Goal: Task Accomplishment & Management: Use online tool/utility

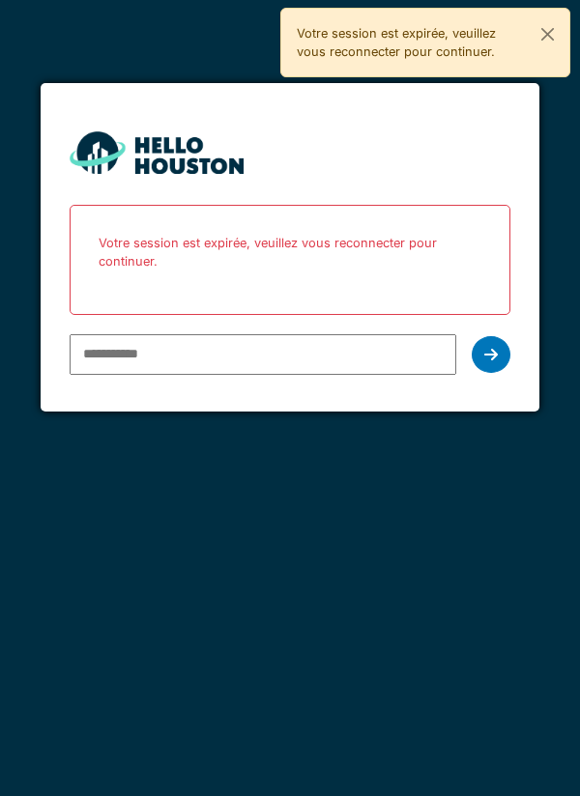
click at [247, 358] on input "email" at bounding box center [263, 354] width 387 height 41
type input "**********"
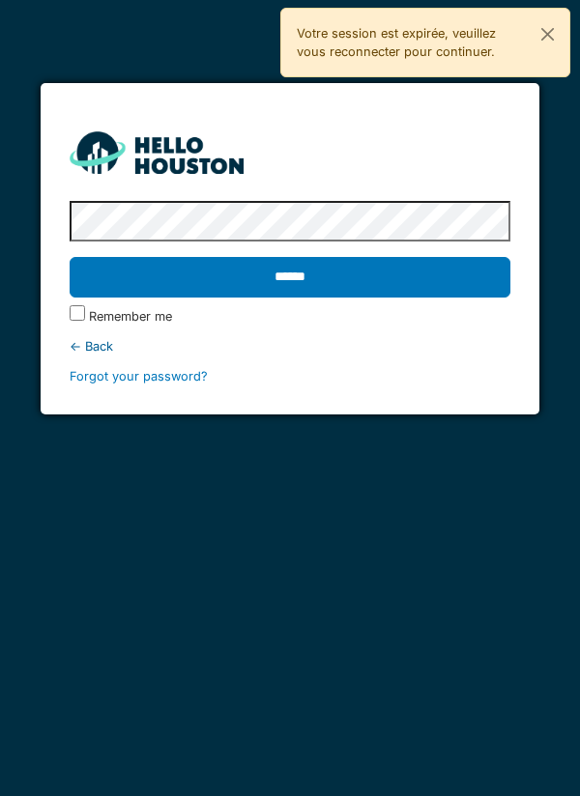
click at [316, 268] on input "******" at bounding box center [290, 277] width 441 height 41
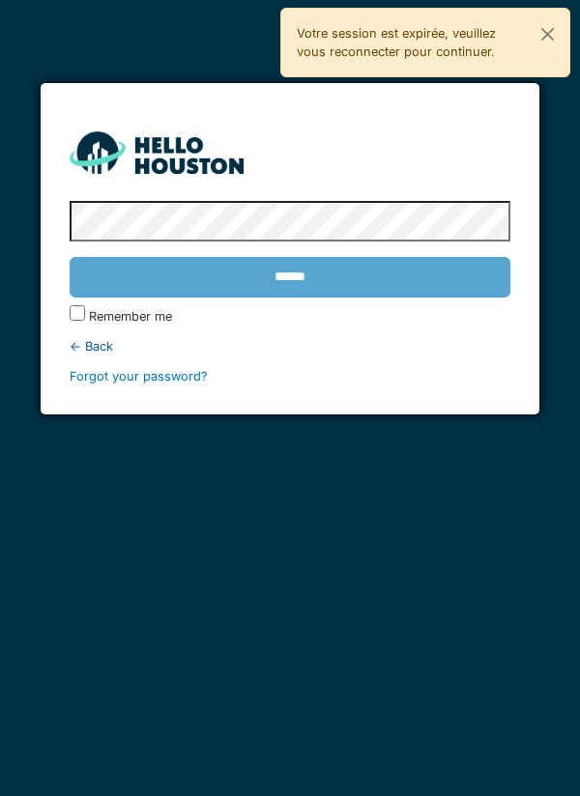
click at [348, 289] on div "******" at bounding box center [290, 277] width 441 height 56
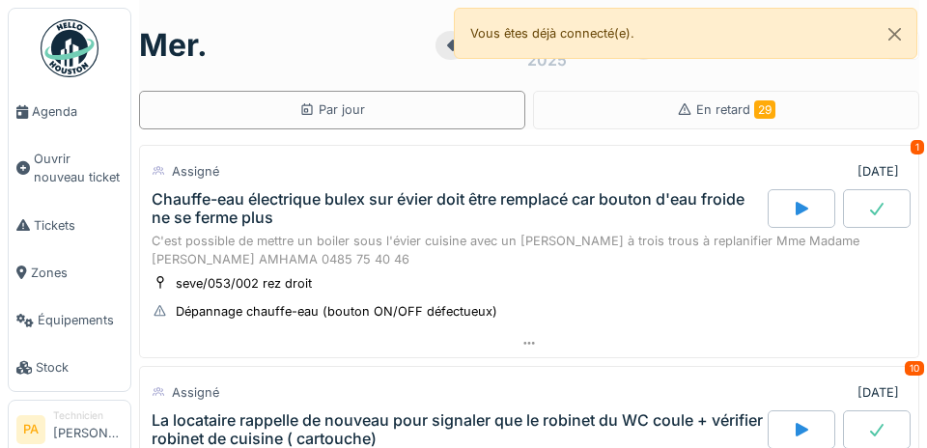
click at [63, 116] on span "Agenda" at bounding box center [77, 111] width 91 height 18
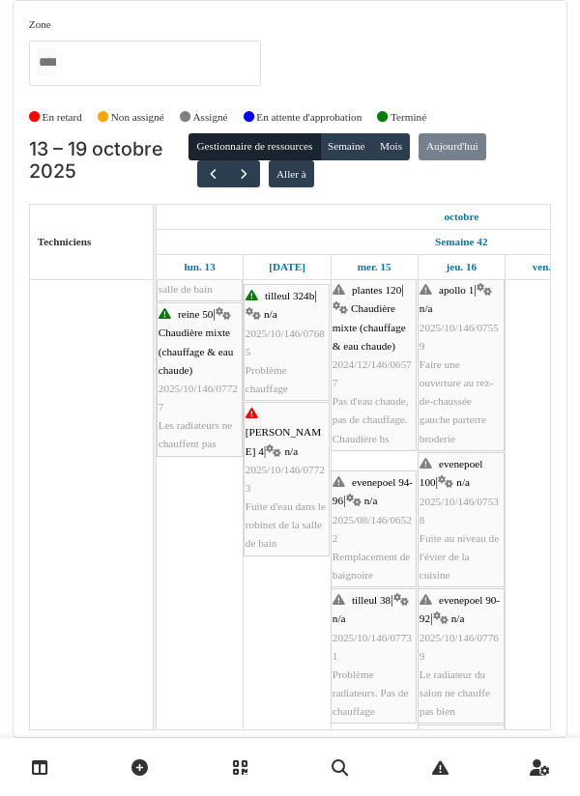
scroll to position [73, 0]
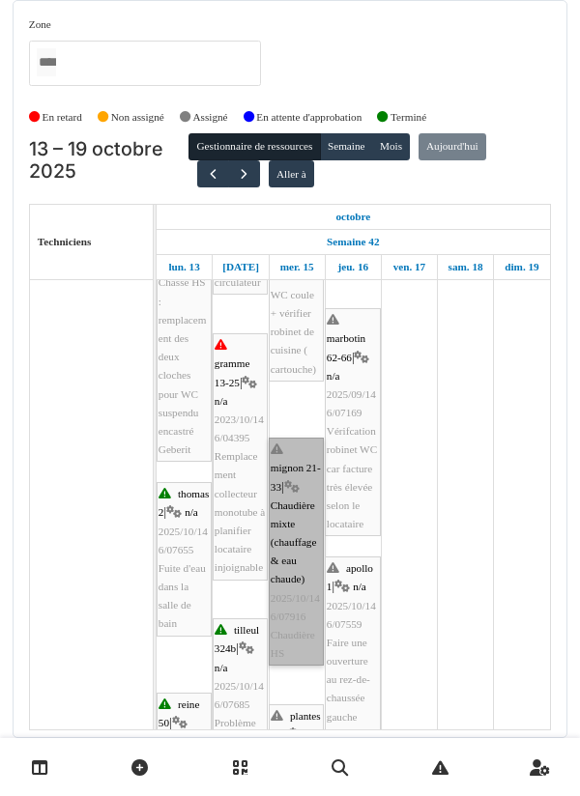
click at [300, 438] on link "mignon 21-33 | Chaudière mixte (chauffage & eau chaude) 2025/10/146/07916 Chaud…" at bounding box center [296, 552] width 55 height 228
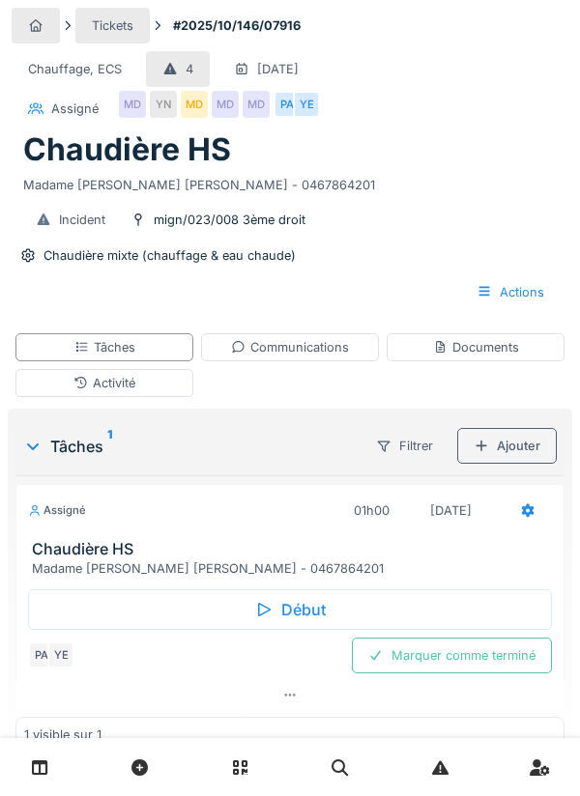
click at [320, 608] on div "Début" at bounding box center [290, 609] width 524 height 41
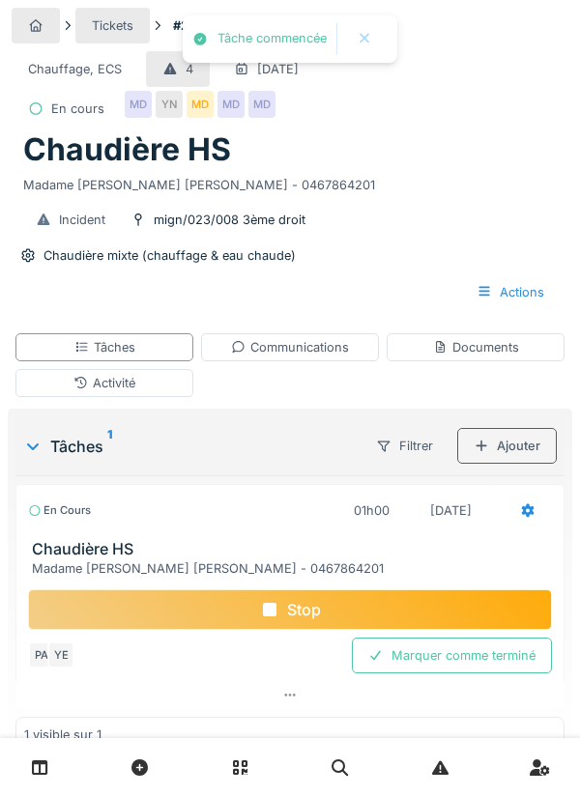
click at [176, 375] on div "Activité" at bounding box center [104, 383] width 178 height 28
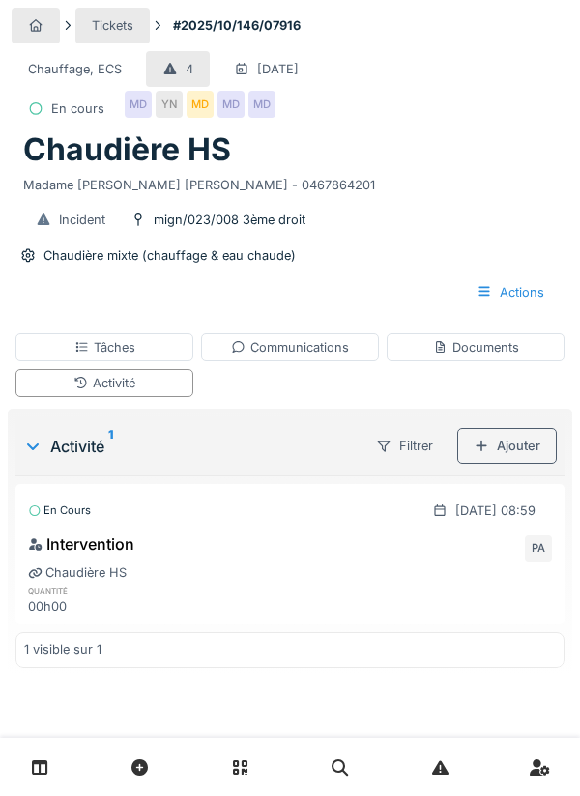
click at [525, 443] on div "Ajouter" at bounding box center [507, 446] width 100 height 36
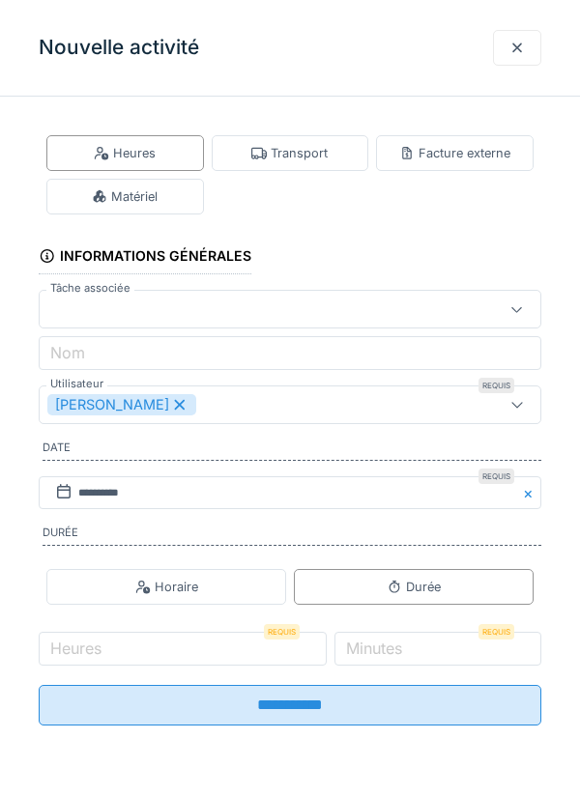
click at [185, 195] on div "Matériel" at bounding box center [124, 197] width 157 height 36
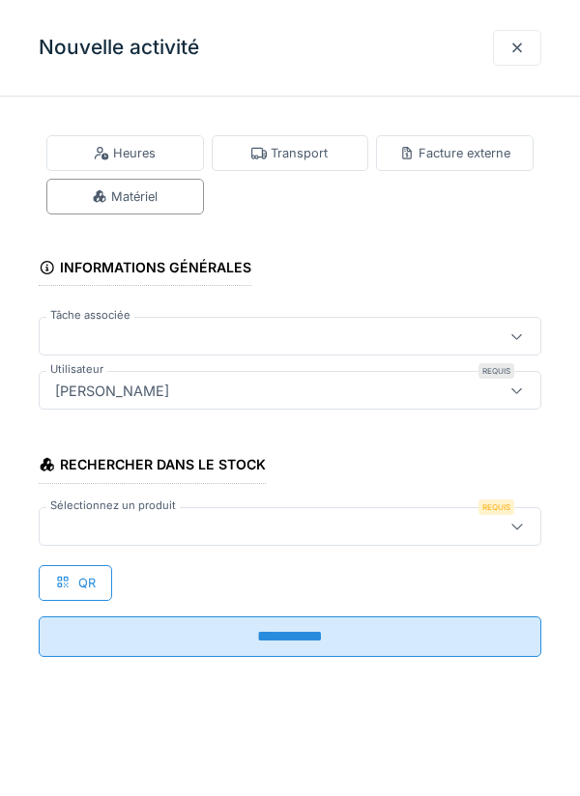
click at [154, 522] on div at bounding box center [257, 526] width 421 height 21
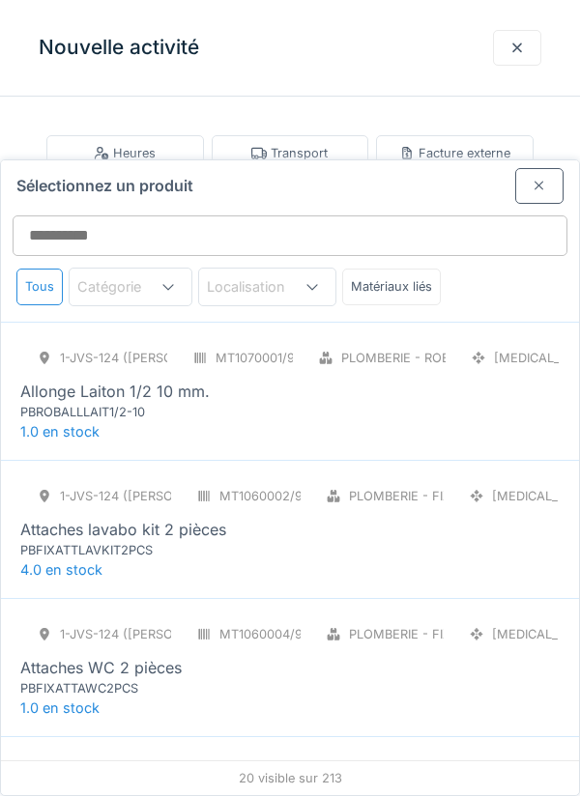
click at [513, 54] on div at bounding box center [516, 48] width 15 height 18
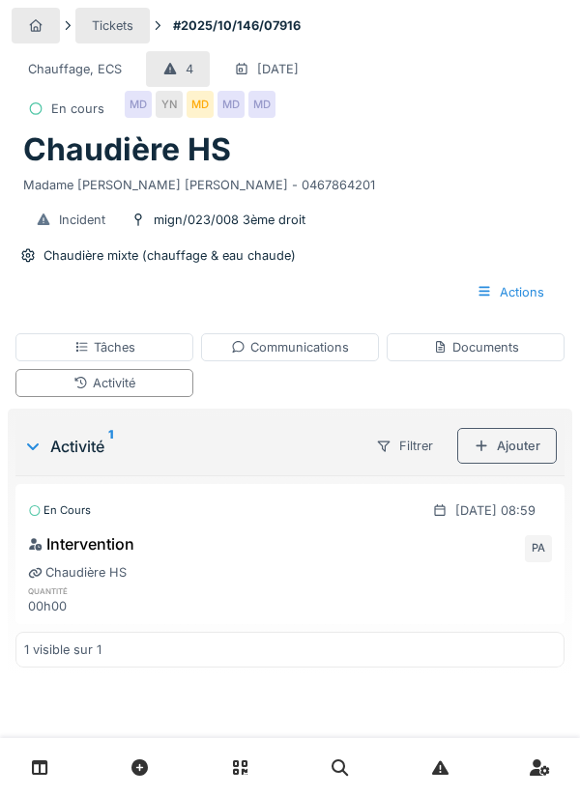
click at [521, 446] on div "Ajouter" at bounding box center [507, 446] width 100 height 36
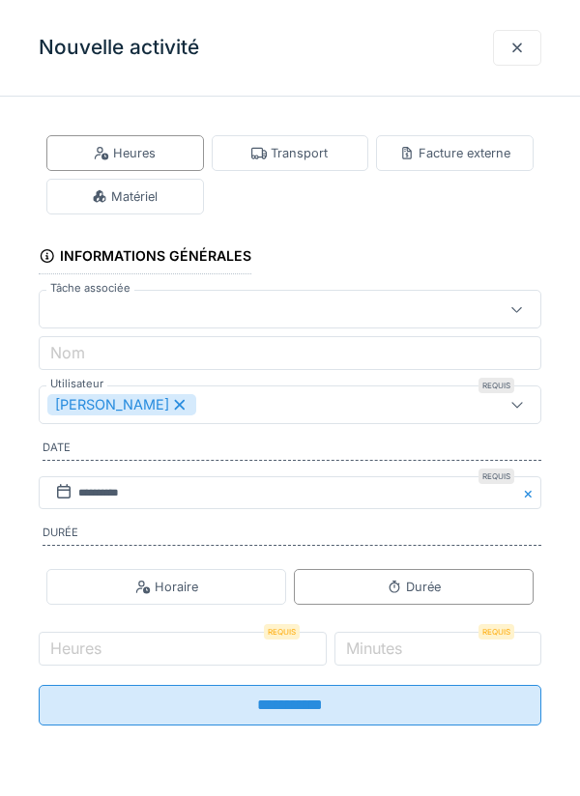
click at [309, 157] on div "Transport" at bounding box center [289, 153] width 76 height 18
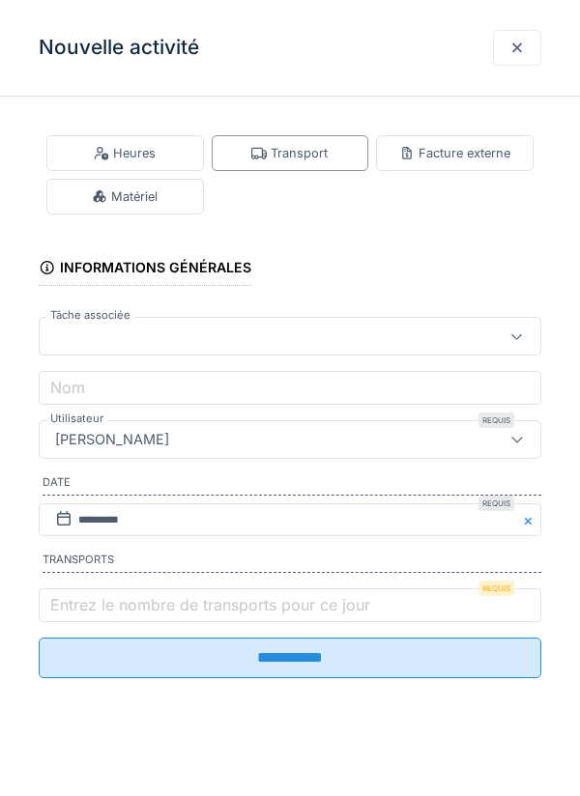
click at [181, 600] on label "Entrez le nombre de transports pour ce jour" at bounding box center [209, 604] width 327 height 23
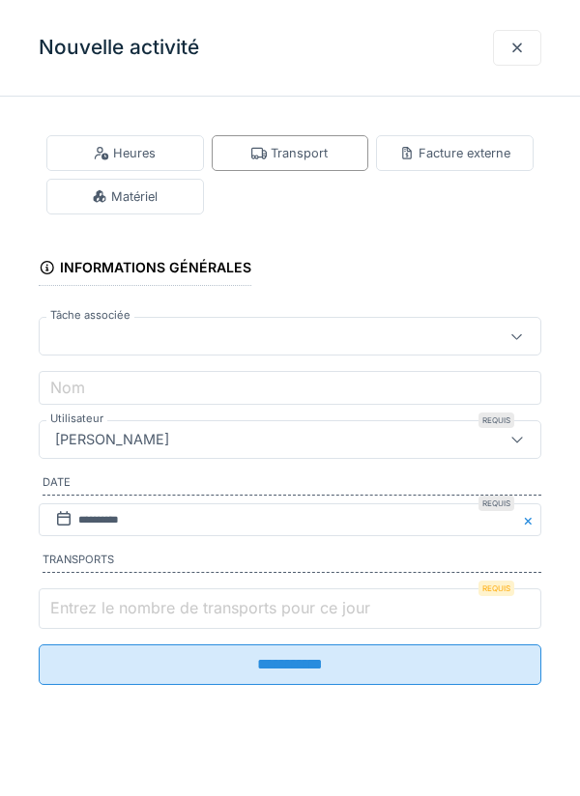
click at [181, 600] on input "Entrez le nombre de transports pour ce jour" at bounding box center [290, 608] width 502 height 41
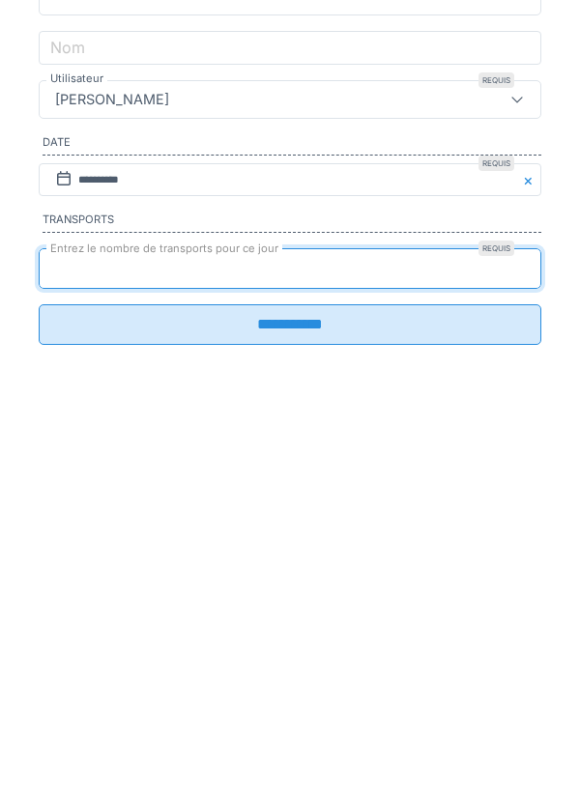
type input "*"
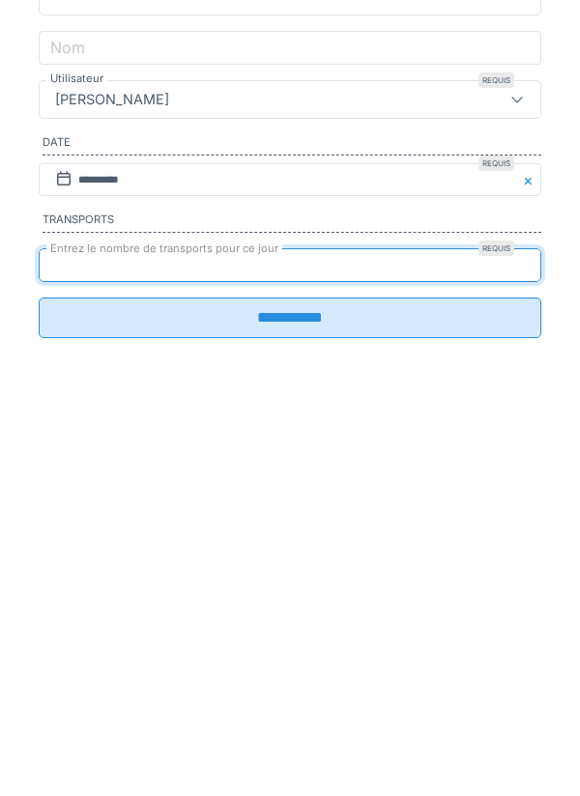
click at [488, 676] on input "**********" at bounding box center [290, 658] width 502 height 41
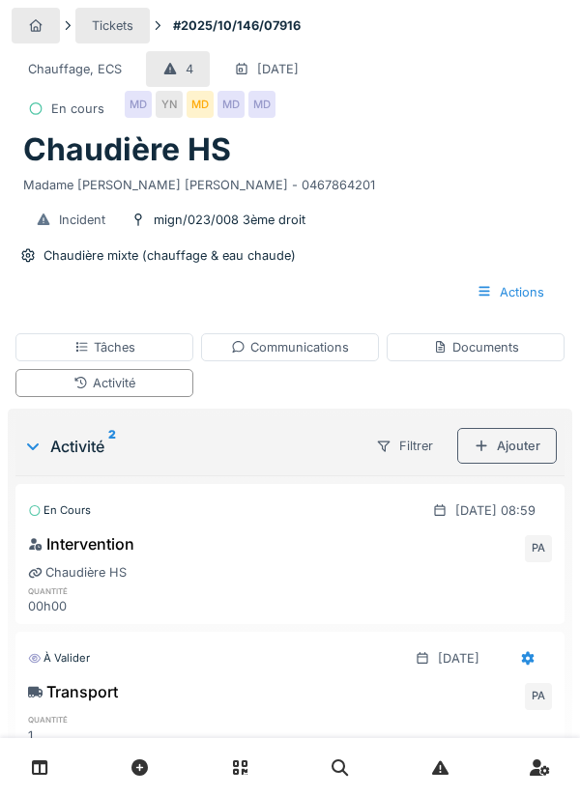
scroll to position [5, 0]
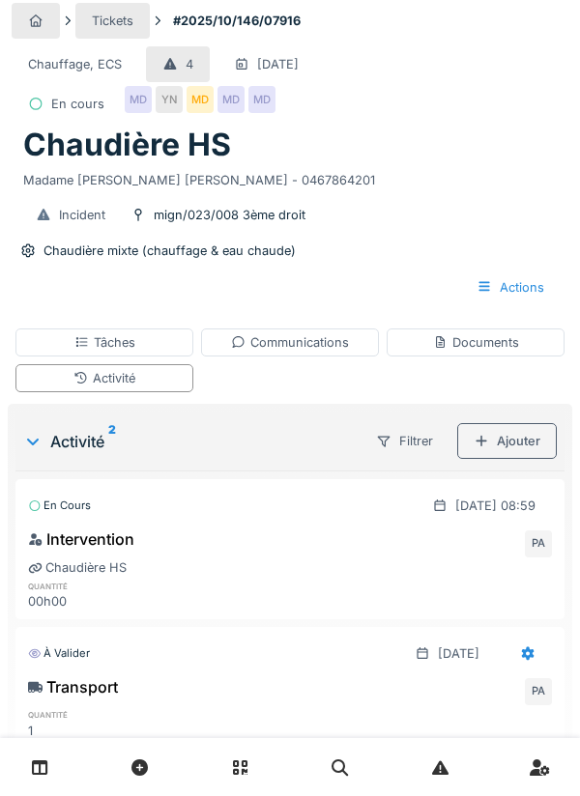
click at [419, 40] on div "Tickets #2025/10/146/07916 Chauffage, ECS 4 18/10/2025 En cours MD YN MD MD MD …" at bounding box center [290, 156] width 564 height 322
click at [105, 437] on div "Activité 2" at bounding box center [187, 441] width 328 height 23
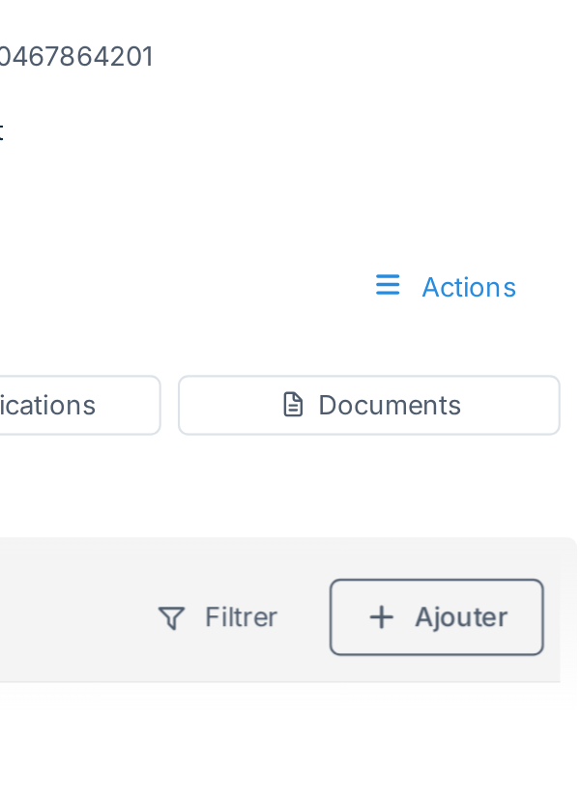
scroll to position [0, 0]
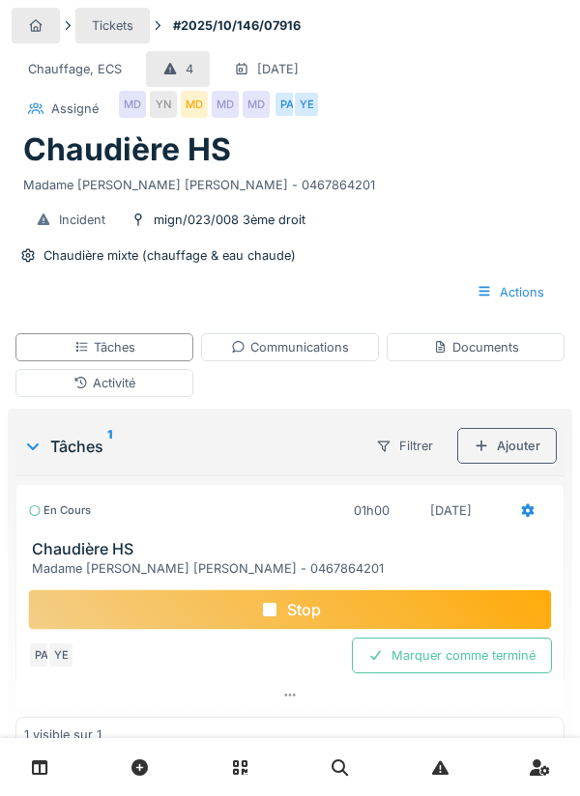
scroll to position [70, 0]
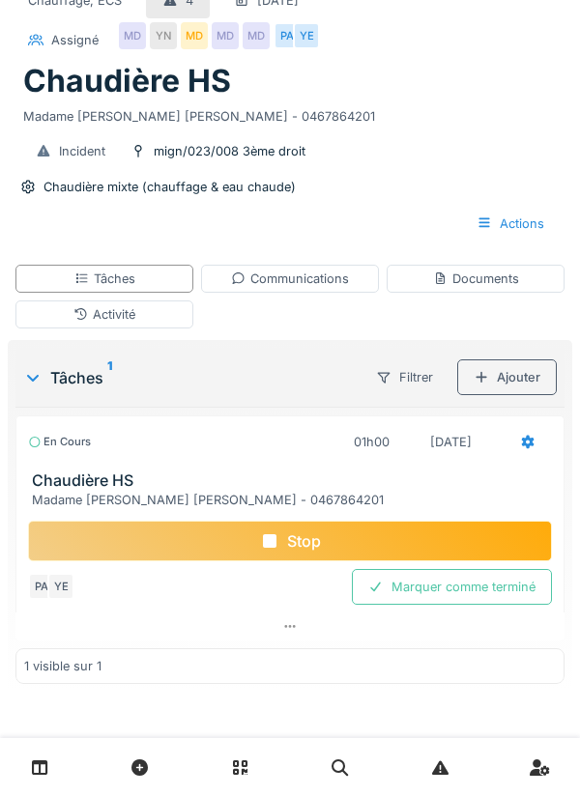
click at [352, 271] on div "Communications" at bounding box center [290, 279] width 178 height 28
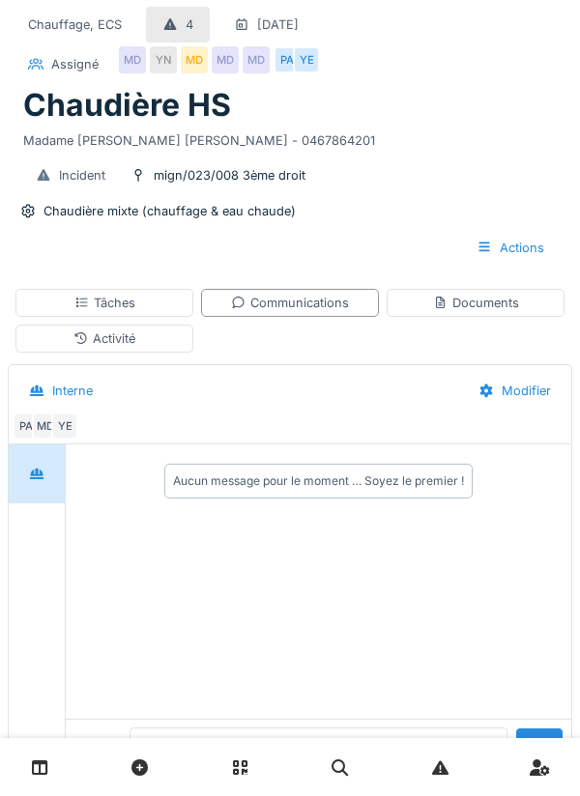
click at [359, 789] on textarea at bounding box center [318, 758] width 378 height 62
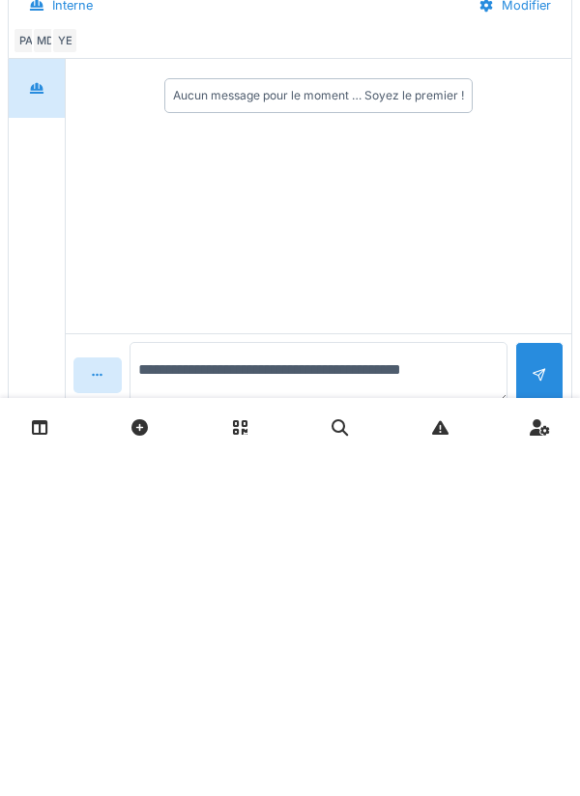
scroll to position [148, 0]
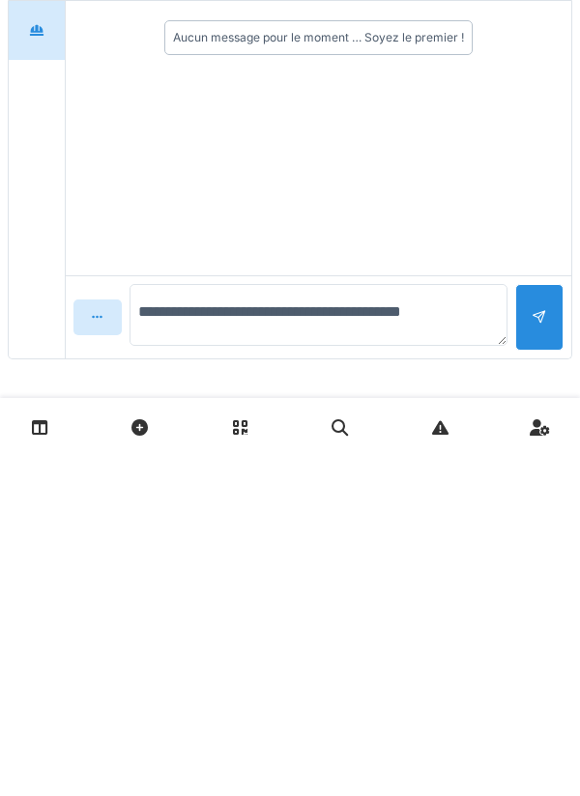
type textarea "**********"
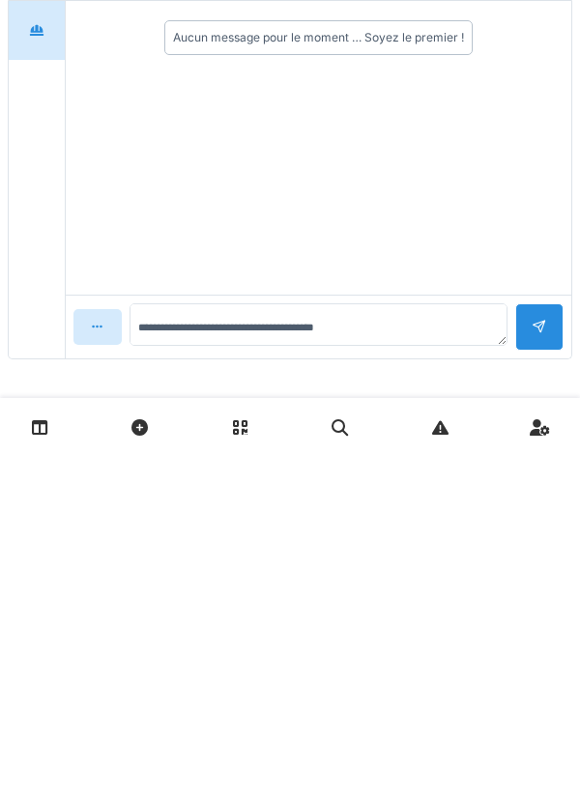
click at [546, 643] on div at bounding box center [539, 666] width 48 height 47
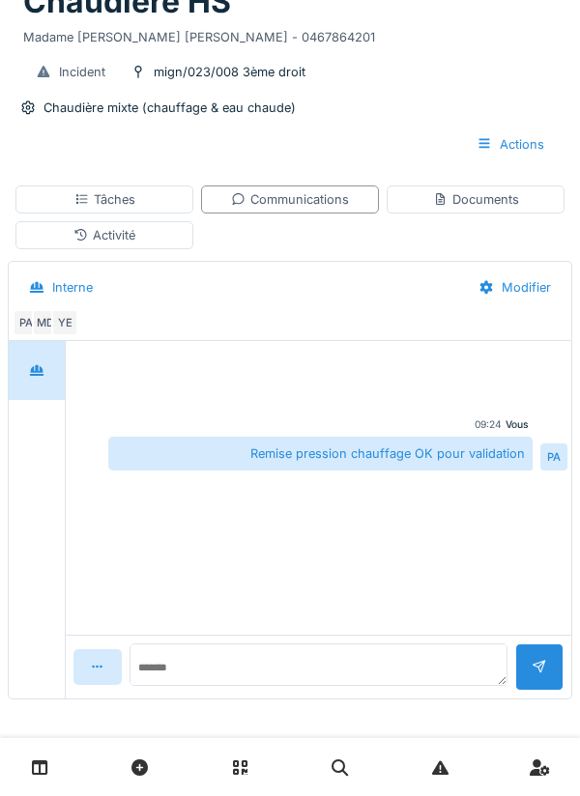
click at [159, 203] on div "Tâches" at bounding box center [104, 199] width 178 height 28
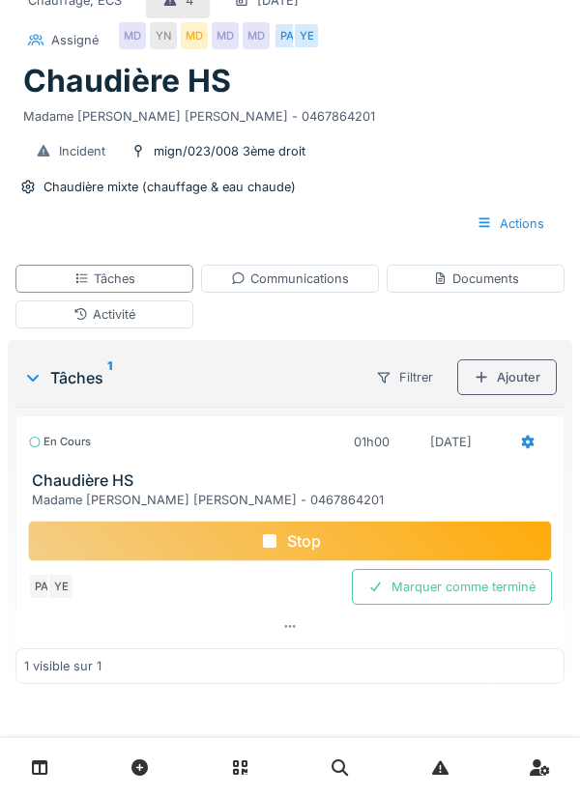
scroll to position [70, 0]
click at [479, 591] on div "Marquer comme terminé" at bounding box center [452, 587] width 200 height 36
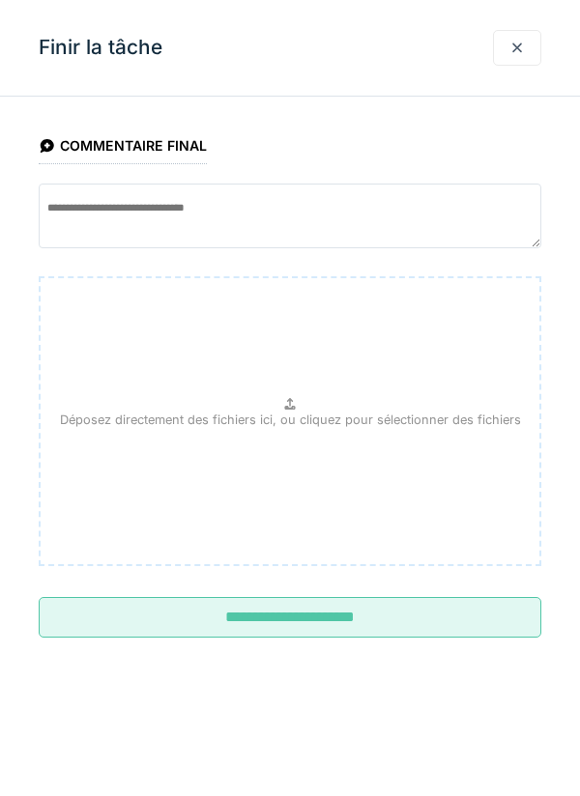
click at [363, 444] on div "Déposez directement des fichiers ici, ou cliquez pour sélectionner des fichiers" at bounding box center [290, 421] width 502 height 290
type input "**********"
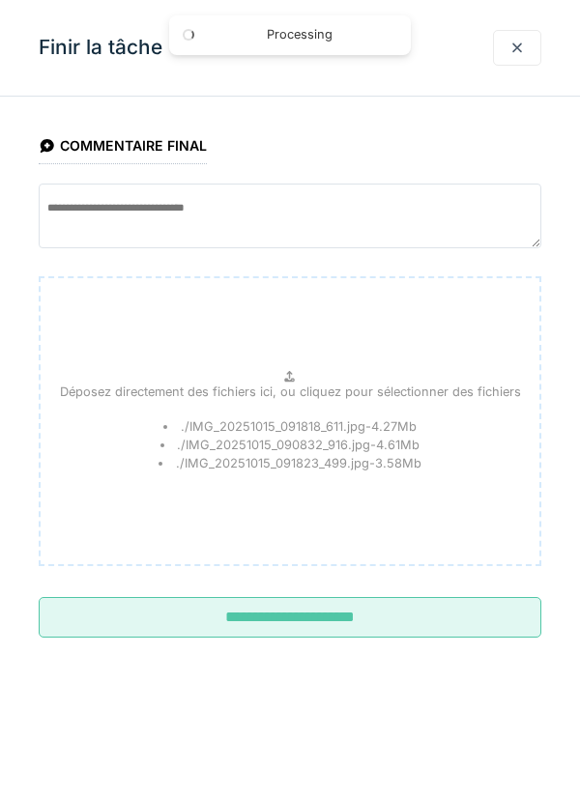
click at [462, 620] on input "**********" at bounding box center [290, 617] width 502 height 41
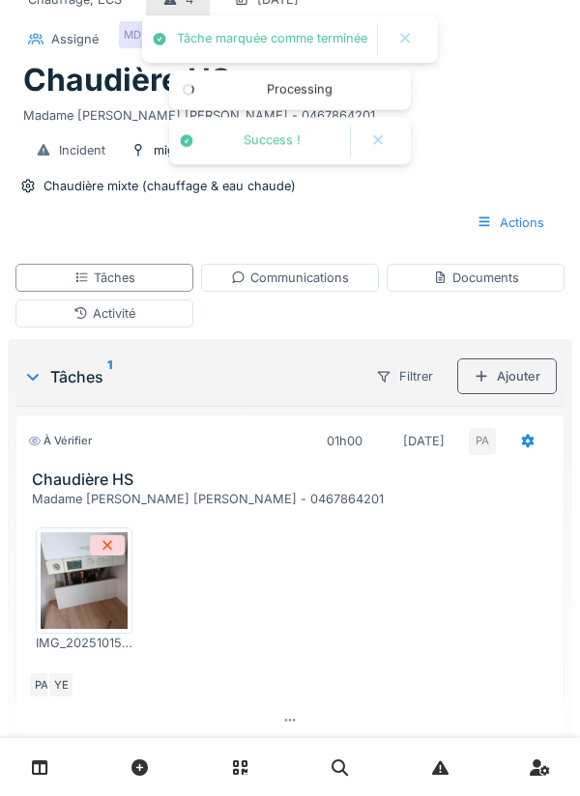
click at [569, 693] on div "Tâches 1 Filtrer Ajouter À vérifier 01h00 15/10/2025 PA Chaudière HS Madame Yve…" at bounding box center [290, 562] width 564 height 446
click at [556, 715] on div at bounding box center [289, 720] width 549 height 28
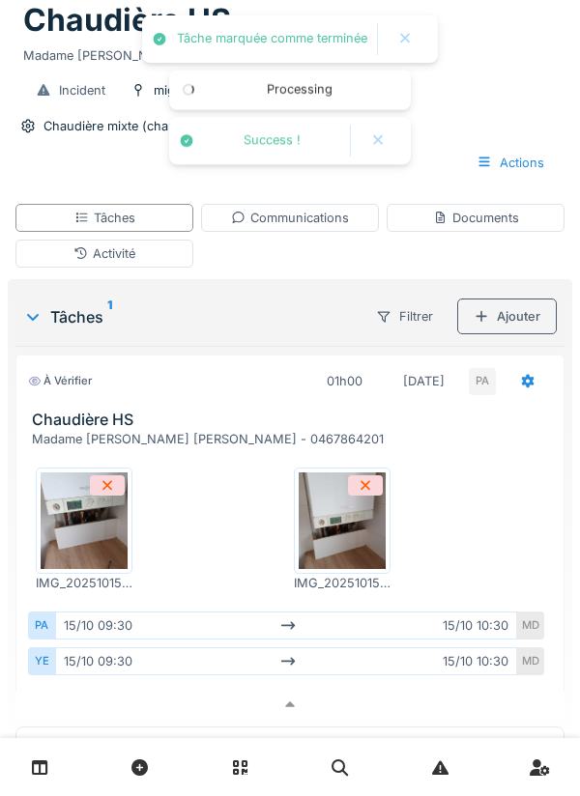
scroll to position [208, 0]
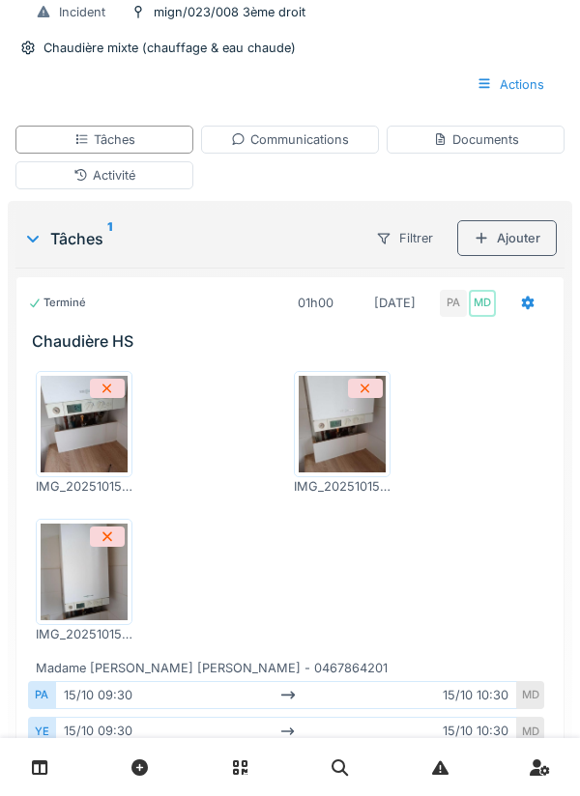
click at [334, 599] on div "IMG_20251015_091818_611.jpg IMG_20251015_090832_916.jpg IMG_20251015_091823_499…" at bounding box center [290, 507] width 524 height 303
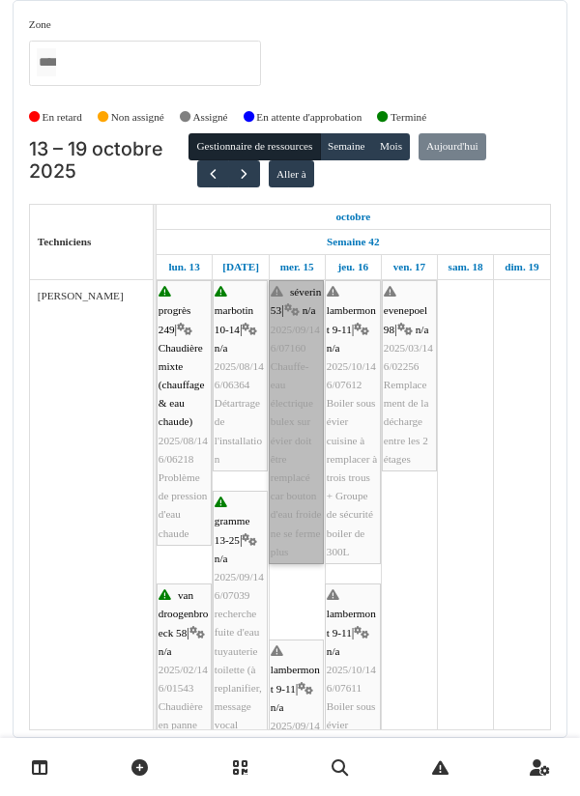
click at [311, 343] on link "séverin 53 | n/a 2025/09/146/07160 Chauffe-eau électrique bulex sur évier doit …" at bounding box center [296, 422] width 55 height 284
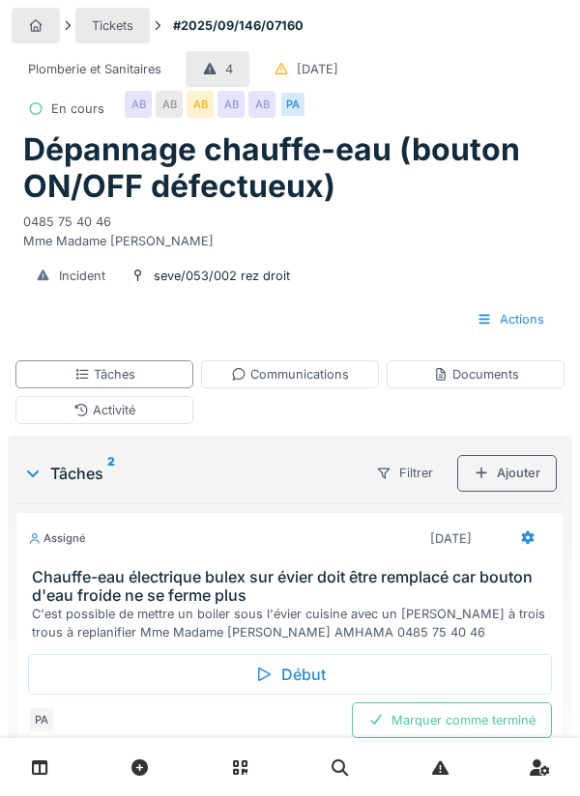
click at [179, 374] on div "Tâches" at bounding box center [104, 374] width 178 height 28
click at [300, 656] on div "Début" at bounding box center [290, 674] width 524 height 41
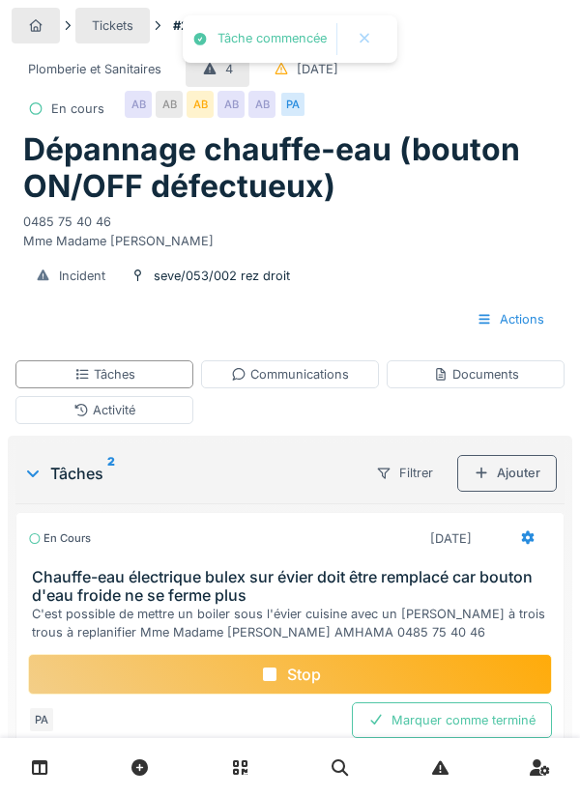
click at [181, 405] on div "Activité" at bounding box center [104, 410] width 178 height 28
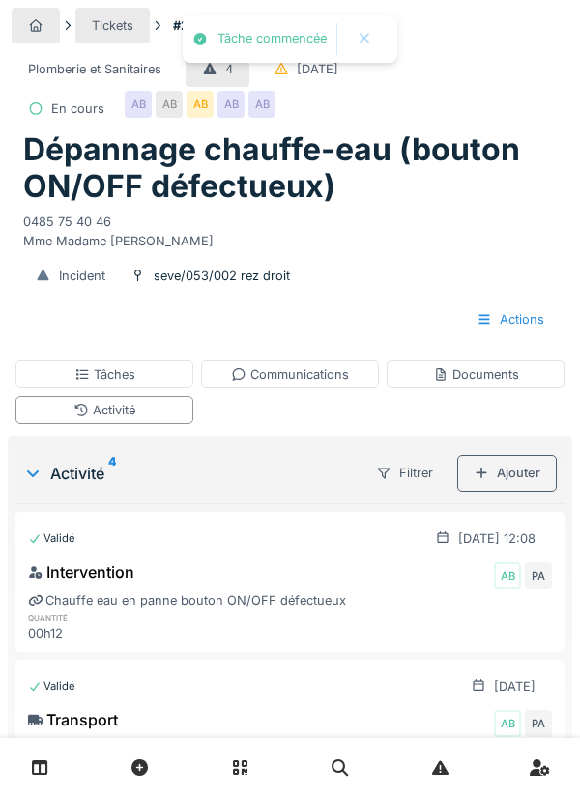
click at [513, 468] on div "Ajouter" at bounding box center [507, 473] width 100 height 36
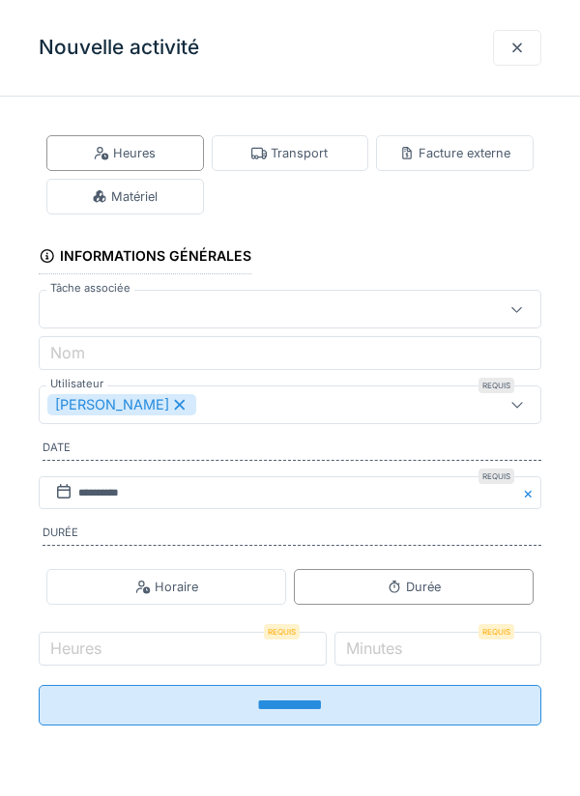
click at [336, 146] on div "Transport" at bounding box center [290, 153] width 157 height 36
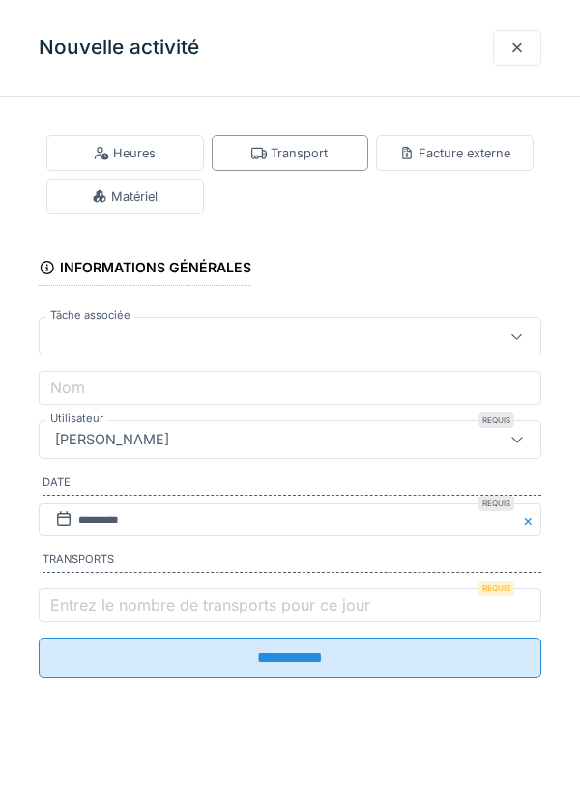
click at [130, 616] on label "Entrez le nombre de transports pour ce jour" at bounding box center [209, 604] width 327 height 23
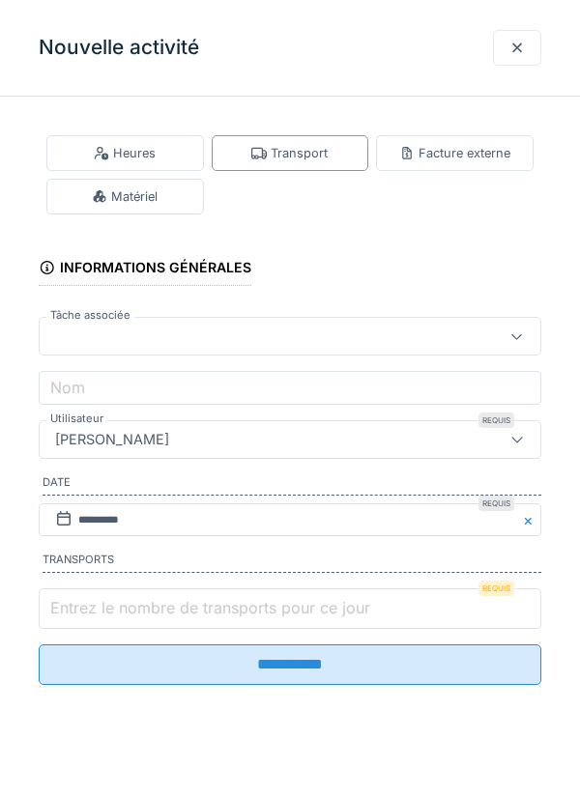
click at [130, 617] on input "Entrez le nombre de transports pour ce jour" at bounding box center [290, 608] width 502 height 41
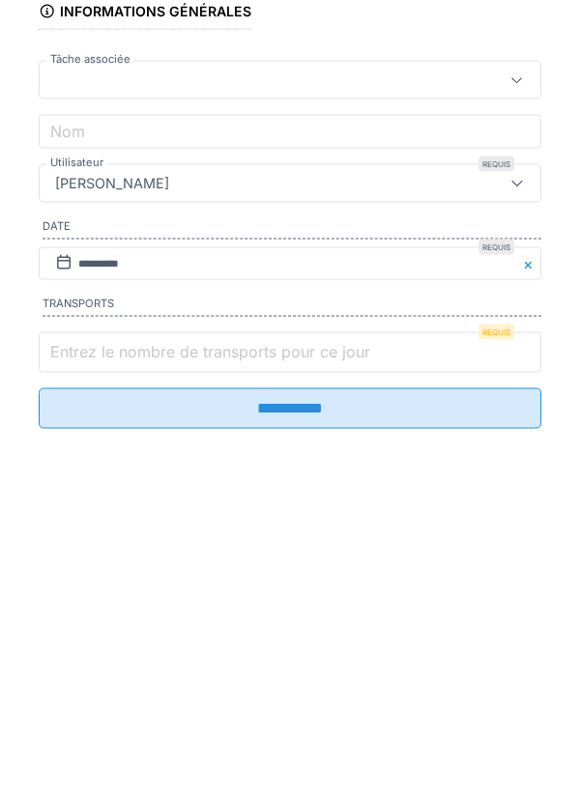
scroll to position [46, 0]
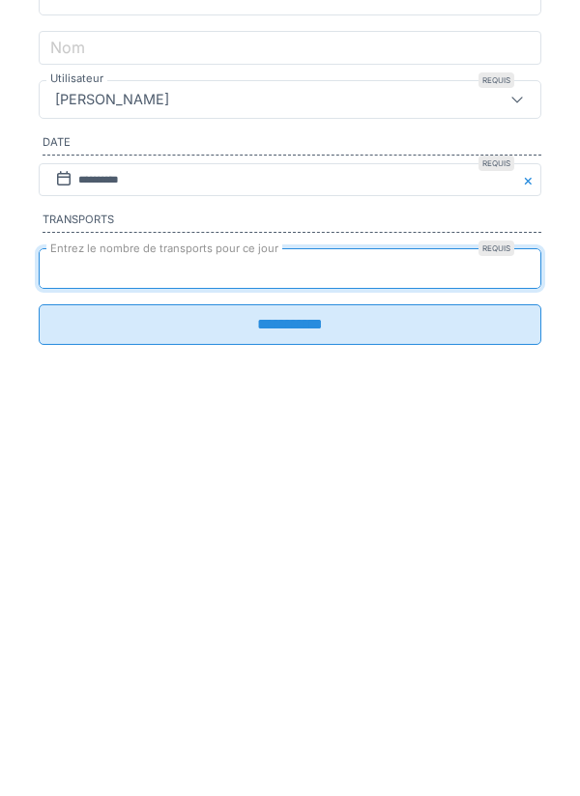
type input "*"
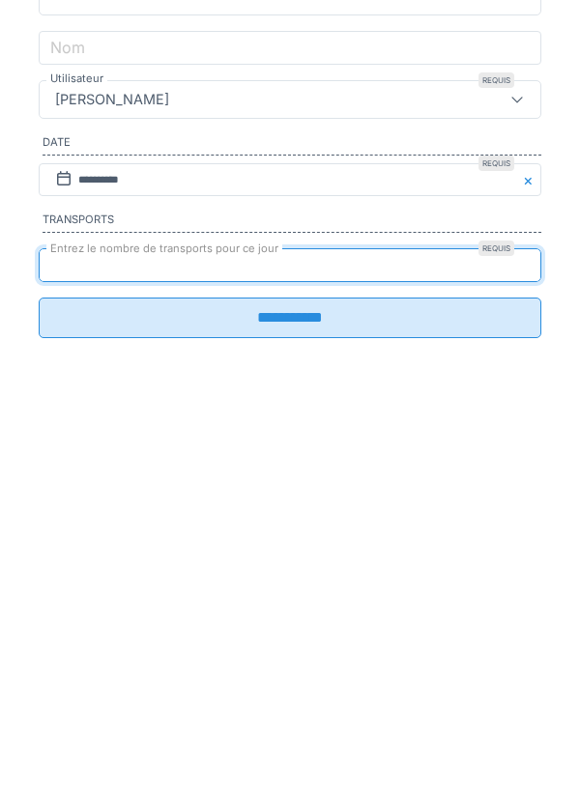
click at [317, 677] on input "**********" at bounding box center [290, 658] width 502 height 41
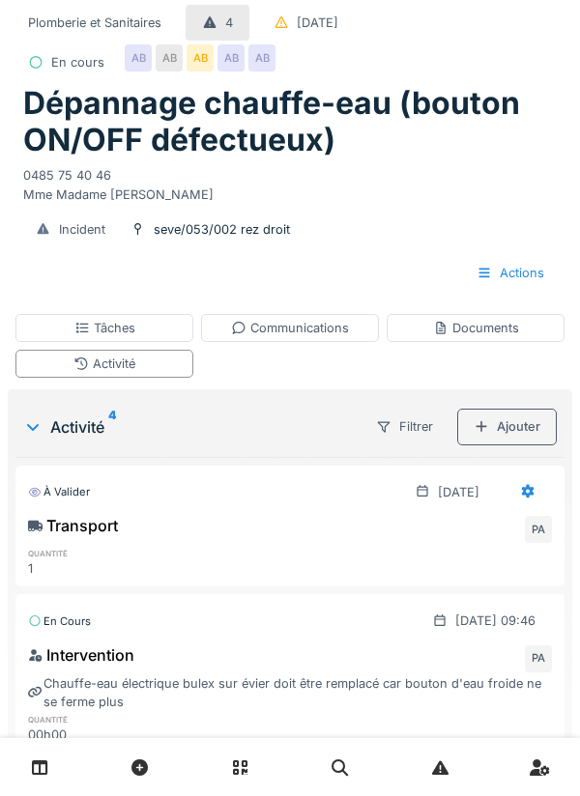
scroll to position [58, 0]
